Goal: Book appointment/travel/reservation

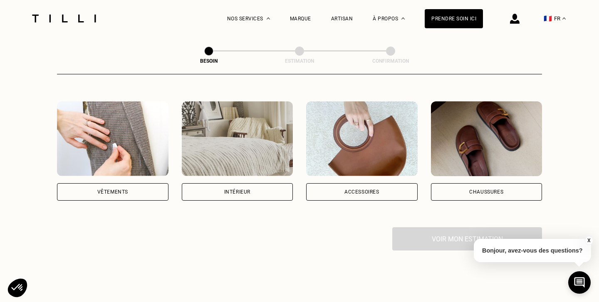
scroll to position [156, 0]
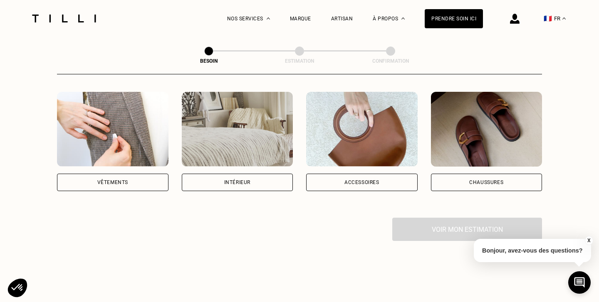
click at [97, 180] on div "Vêtements" at bounding box center [112, 182] width 31 height 5
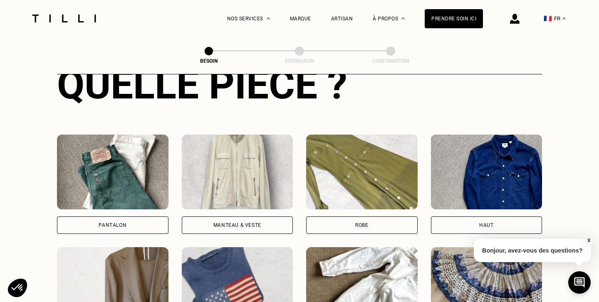
scroll to position [347, 0]
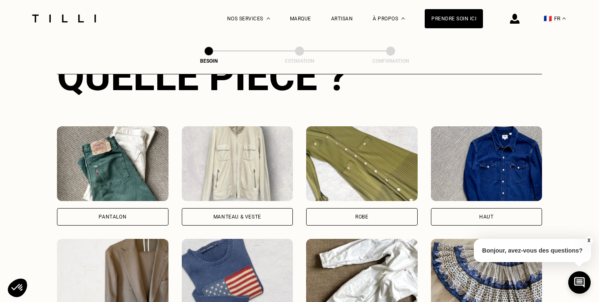
click at [110, 208] on div "Pantalon" at bounding box center [112, 216] width 111 height 17
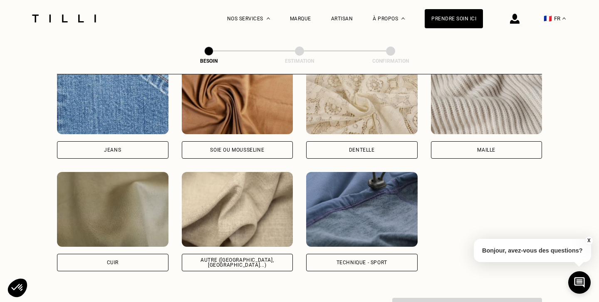
scroll to position [920, 0]
click at [210, 254] on div "Autre ([GEOGRAPHIC_DATA], [GEOGRAPHIC_DATA]...)" at bounding box center [237, 262] width 111 height 17
select select "FR"
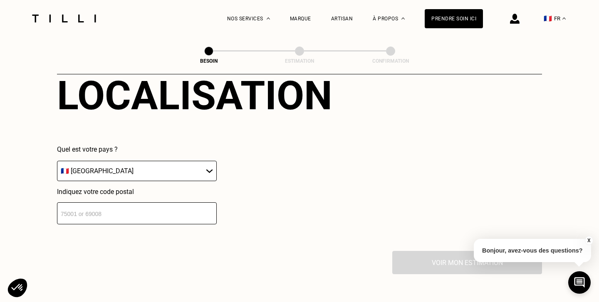
scroll to position [1175, 0]
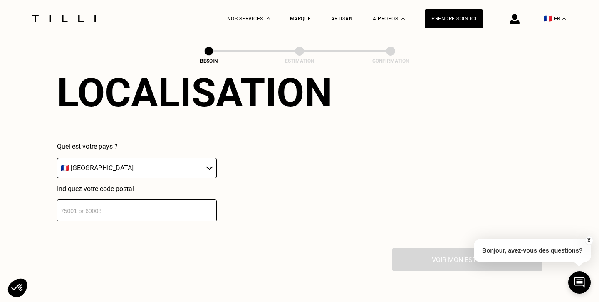
click at [188, 208] on input "number" at bounding box center [137, 211] width 160 height 22
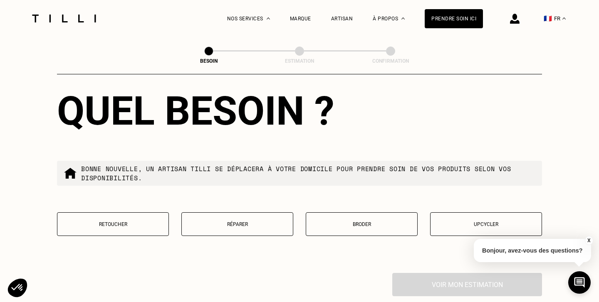
scroll to position [1370, 0]
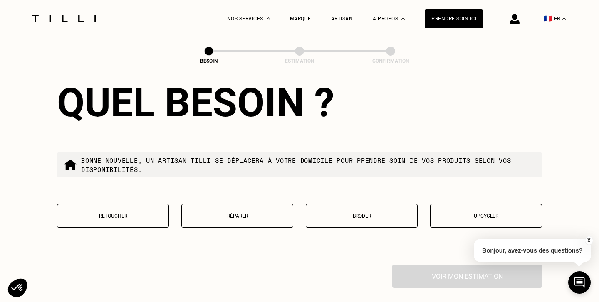
type input "44300"
click at [140, 213] on p "Retoucher" at bounding box center [113, 216] width 103 height 6
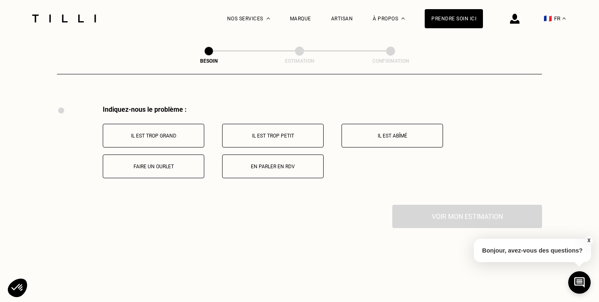
scroll to position [1534, 0]
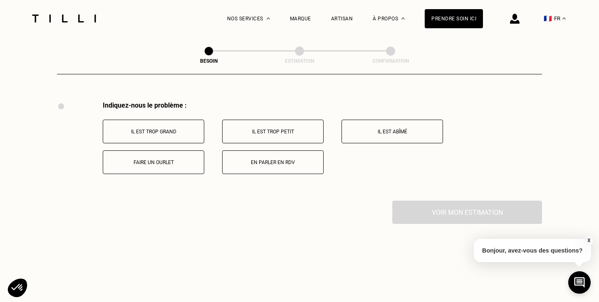
click at [179, 160] on p "Faire un ourlet" at bounding box center [153, 163] width 92 height 6
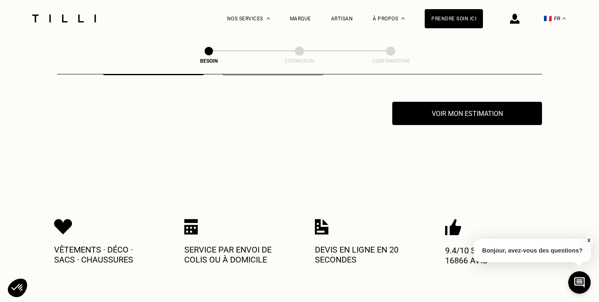
scroll to position [1633, 0]
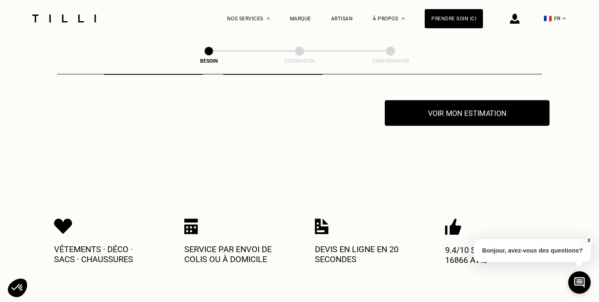
click at [427, 105] on button "Voir mon estimation" at bounding box center [467, 113] width 165 height 26
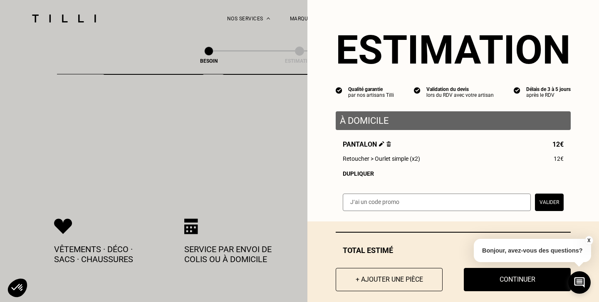
click at [380, 145] on img at bounding box center [381, 143] width 5 height 5
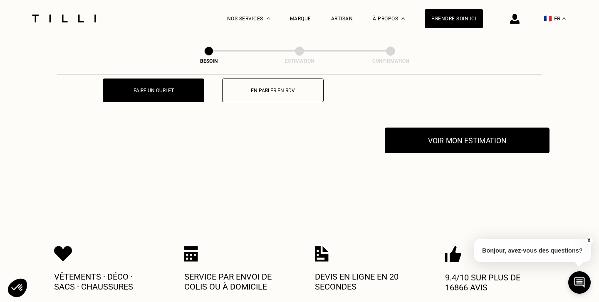
scroll to position [1602, 0]
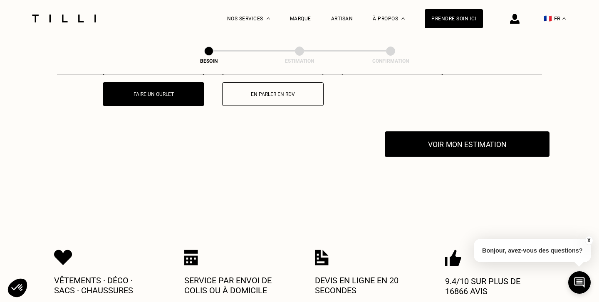
click at [452, 132] on button "Voir mon estimation" at bounding box center [467, 144] width 165 height 26
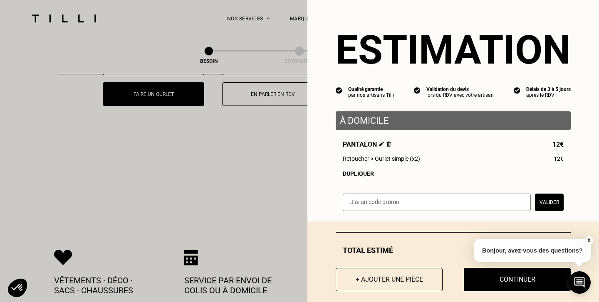
click at [359, 171] on div "Pantalon 12€ Retoucher > Ourlet simple (x2) 12€ Dupliquer" at bounding box center [453, 159] width 235 height 37
click at [359, 177] on div "Dupliquer" at bounding box center [453, 174] width 221 height 7
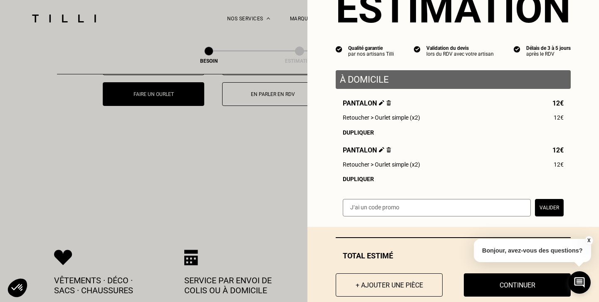
scroll to position [57, 0]
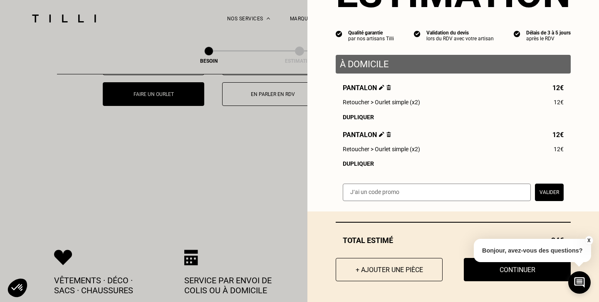
click at [587, 240] on button "X" at bounding box center [588, 240] width 8 height 9
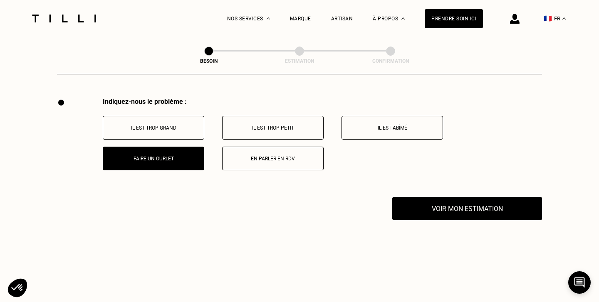
scroll to position [1538, 0]
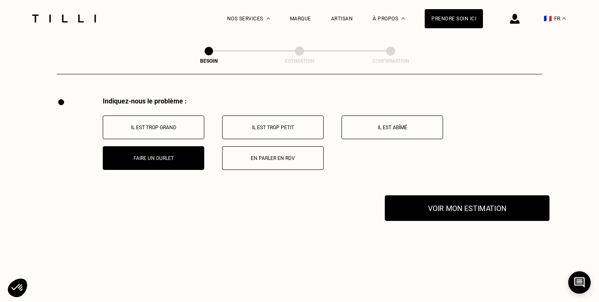
click at [465, 199] on button "Voir mon estimation" at bounding box center [467, 208] width 165 height 26
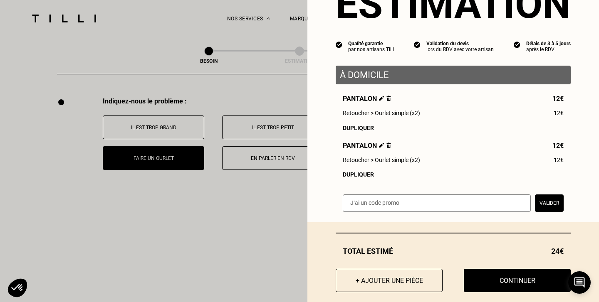
scroll to position [57, 0]
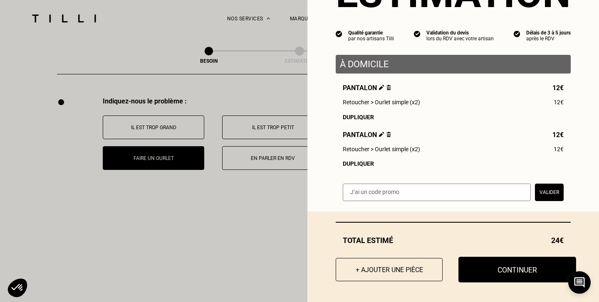
click at [507, 270] on button "Continuer" at bounding box center [517, 270] width 118 height 26
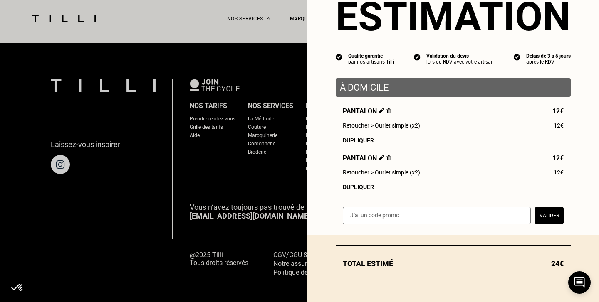
scroll to position [34, 0]
select select "FR"
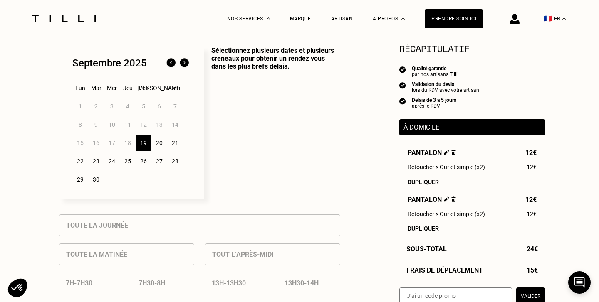
scroll to position [203, 0]
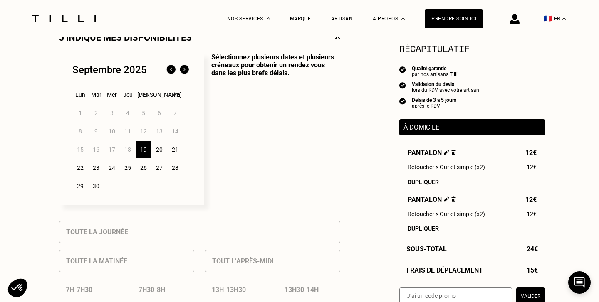
click at [157, 148] on div "20" at bounding box center [159, 149] width 15 height 17
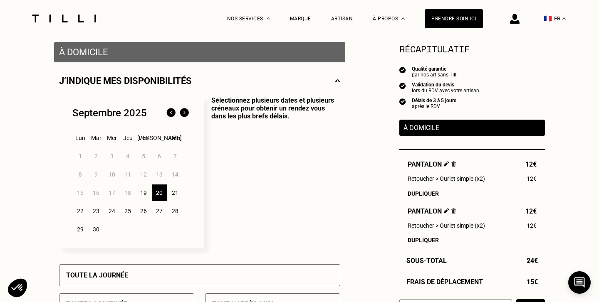
scroll to position [0, 0]
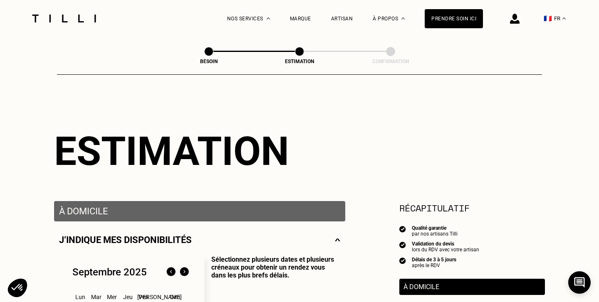
scroll to position [538, 0]
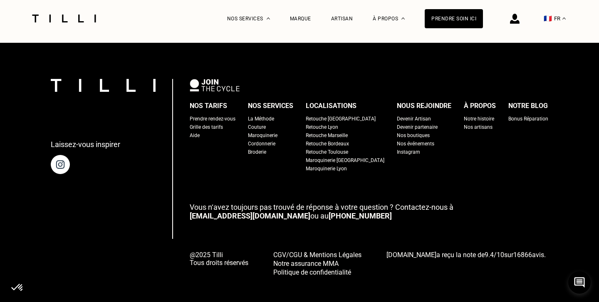
select select "FR"
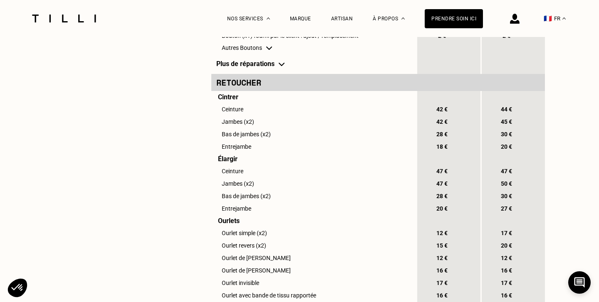
scroll to position [155, 0]
